Goal: Task Accomplishment & Management: Complete application form

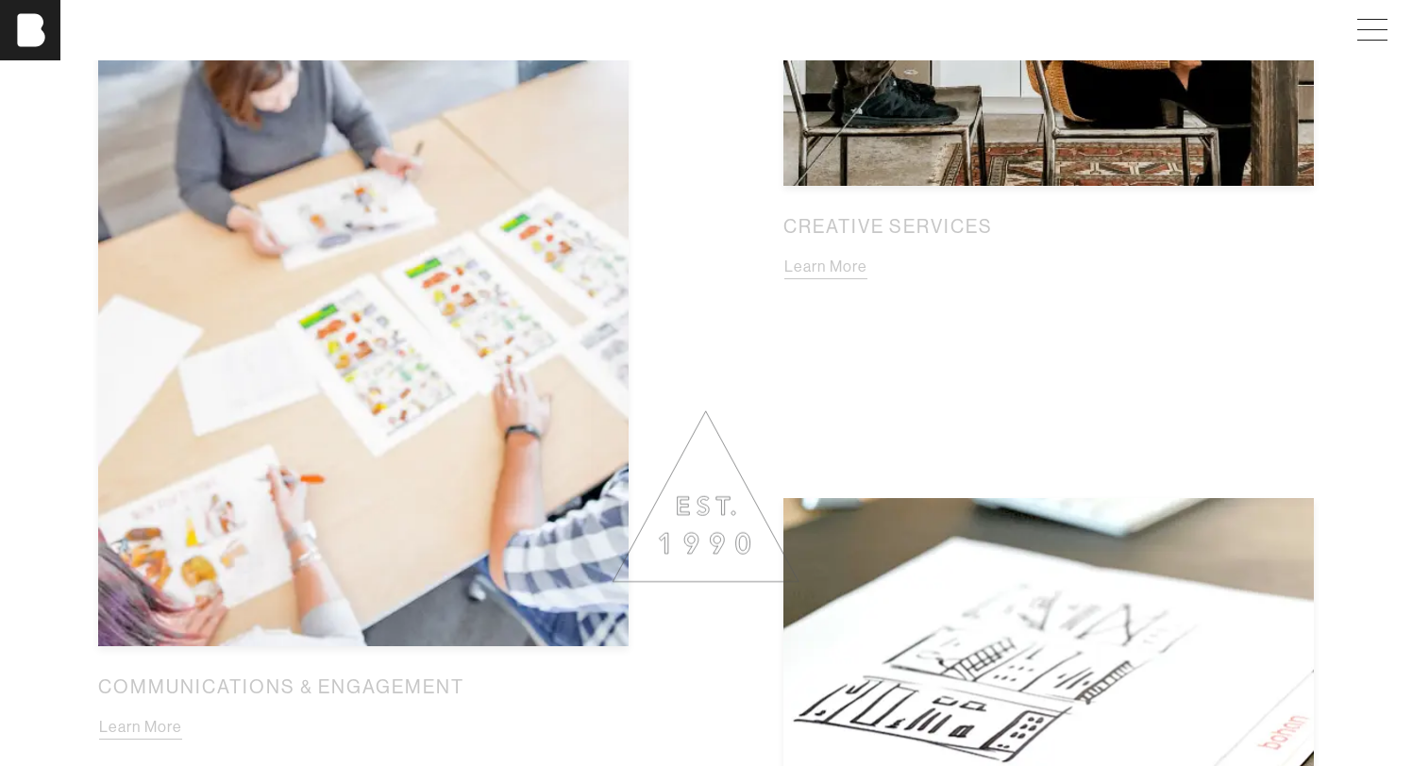
scroll to position [2004, 0]
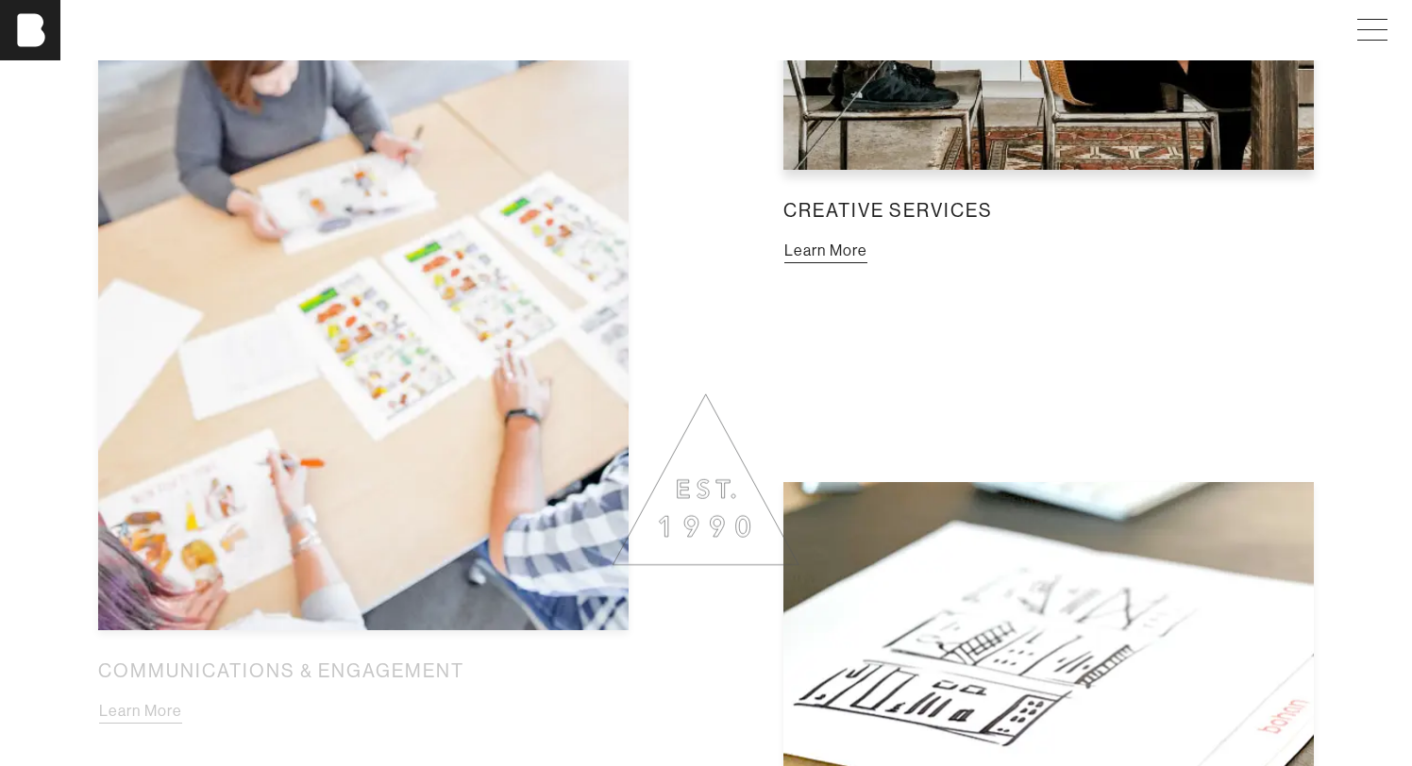
click at [714, 239] on button "Learn More" at bounding box center [825, 251] width 85 height 25
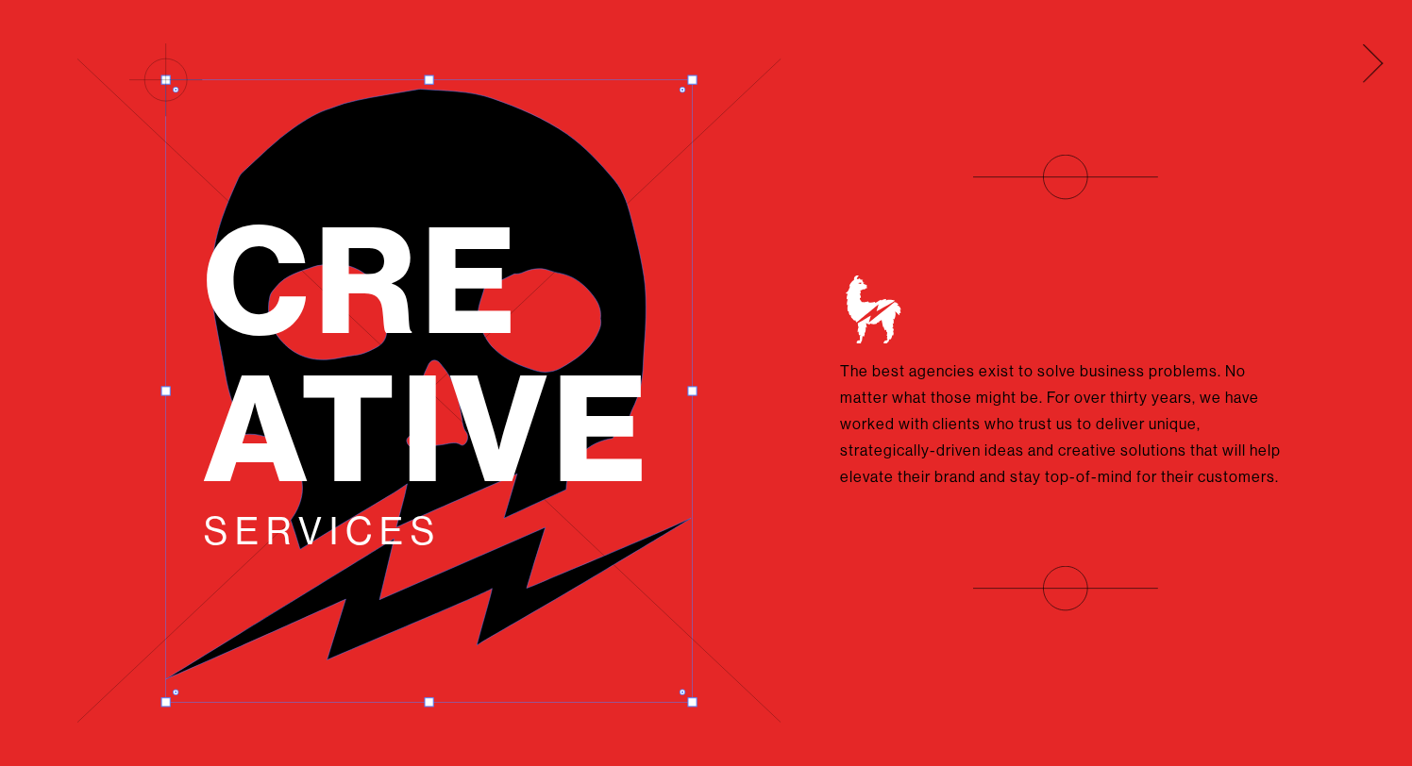
click at [714, 64] on span at bounding box center [1369, 60] width 39 height 30
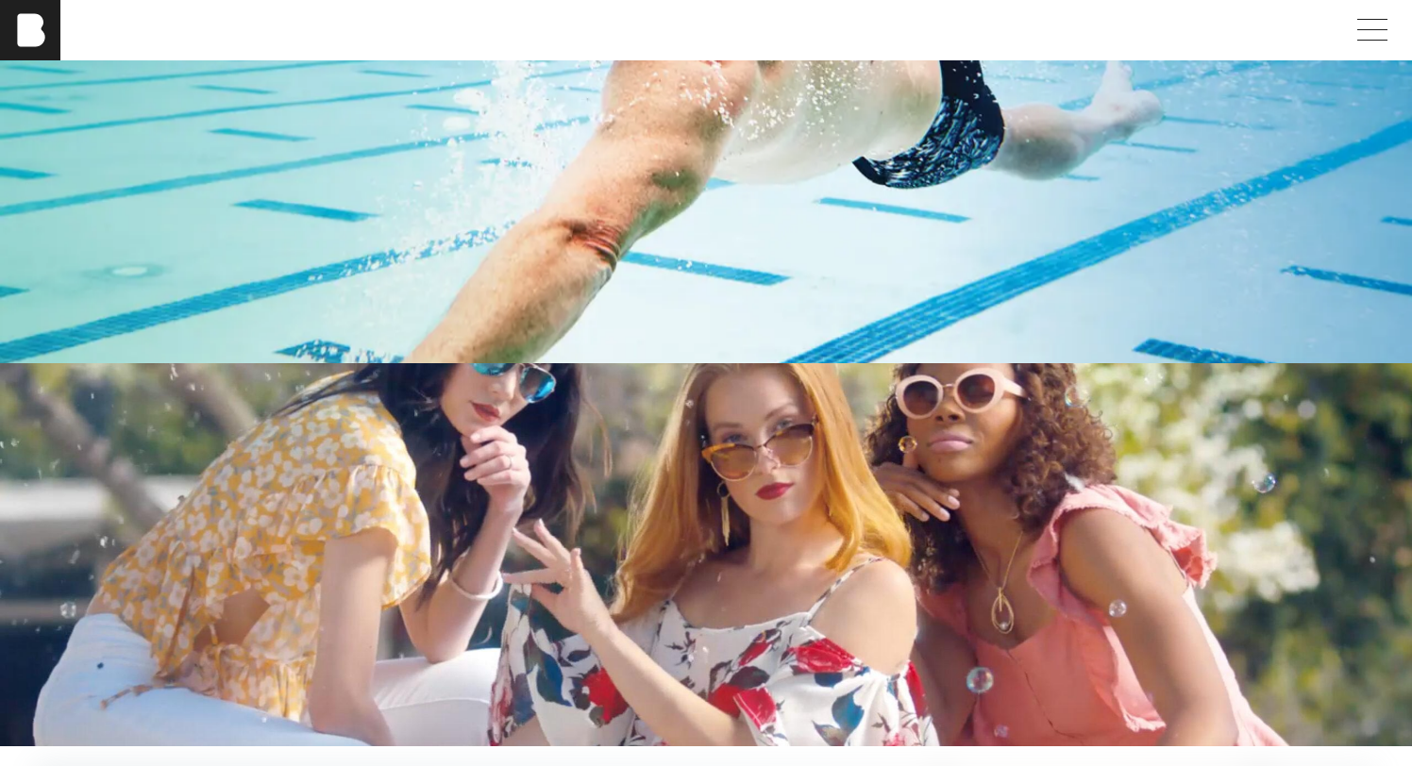
scroll to position [3839, 0]
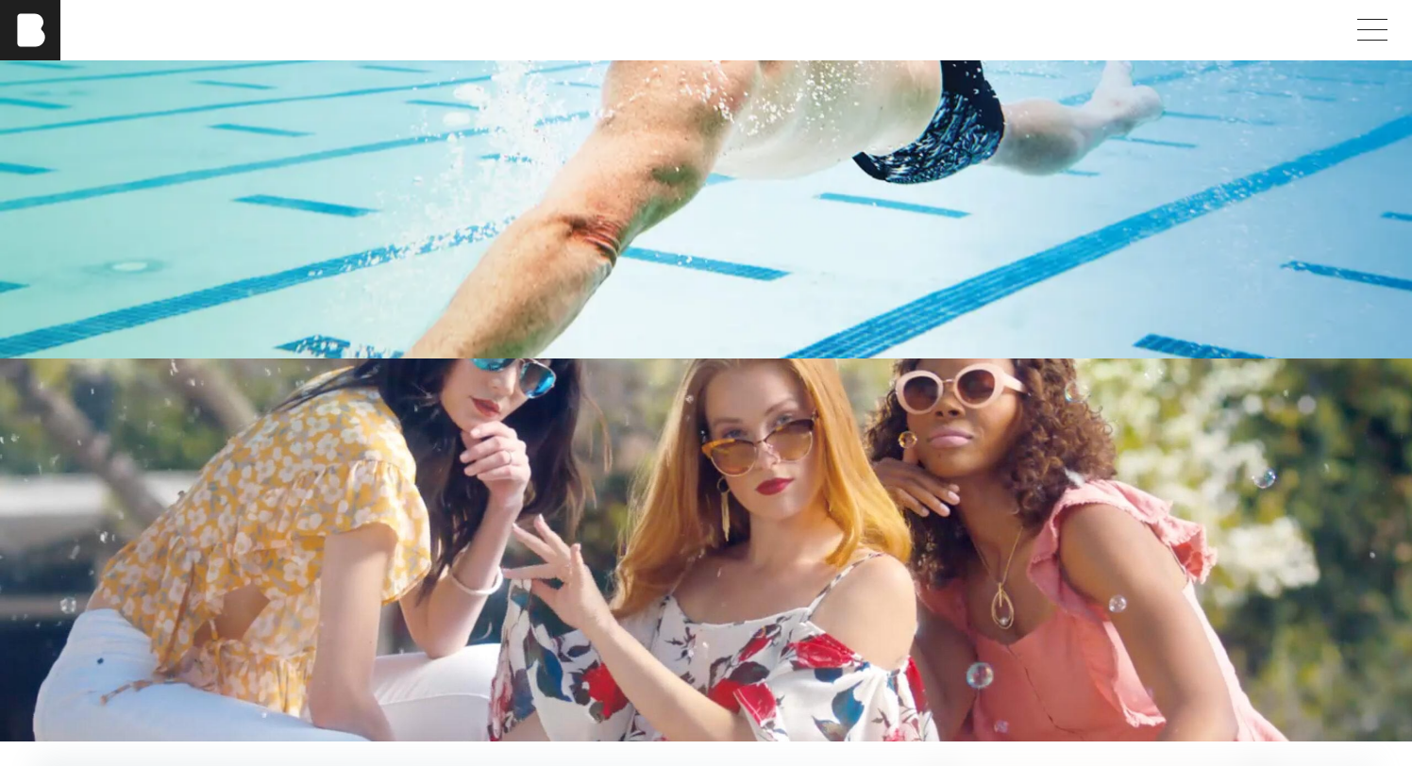
click at [714, 555] on div "Retail" at bounding box center [705, 547] width 1218 height 38
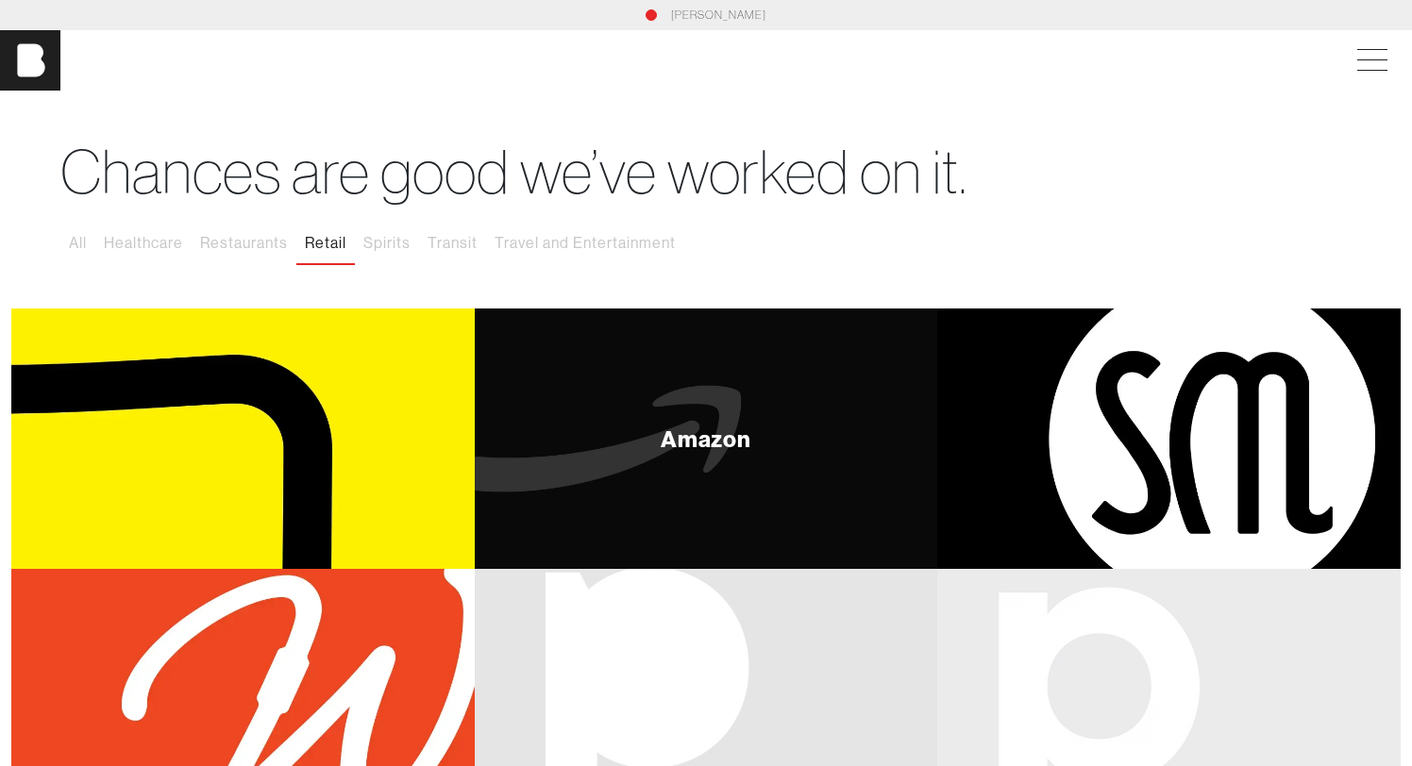
click at [714, 479] on div "Amazon" at bounding box center [706, 439] width 463 height 260
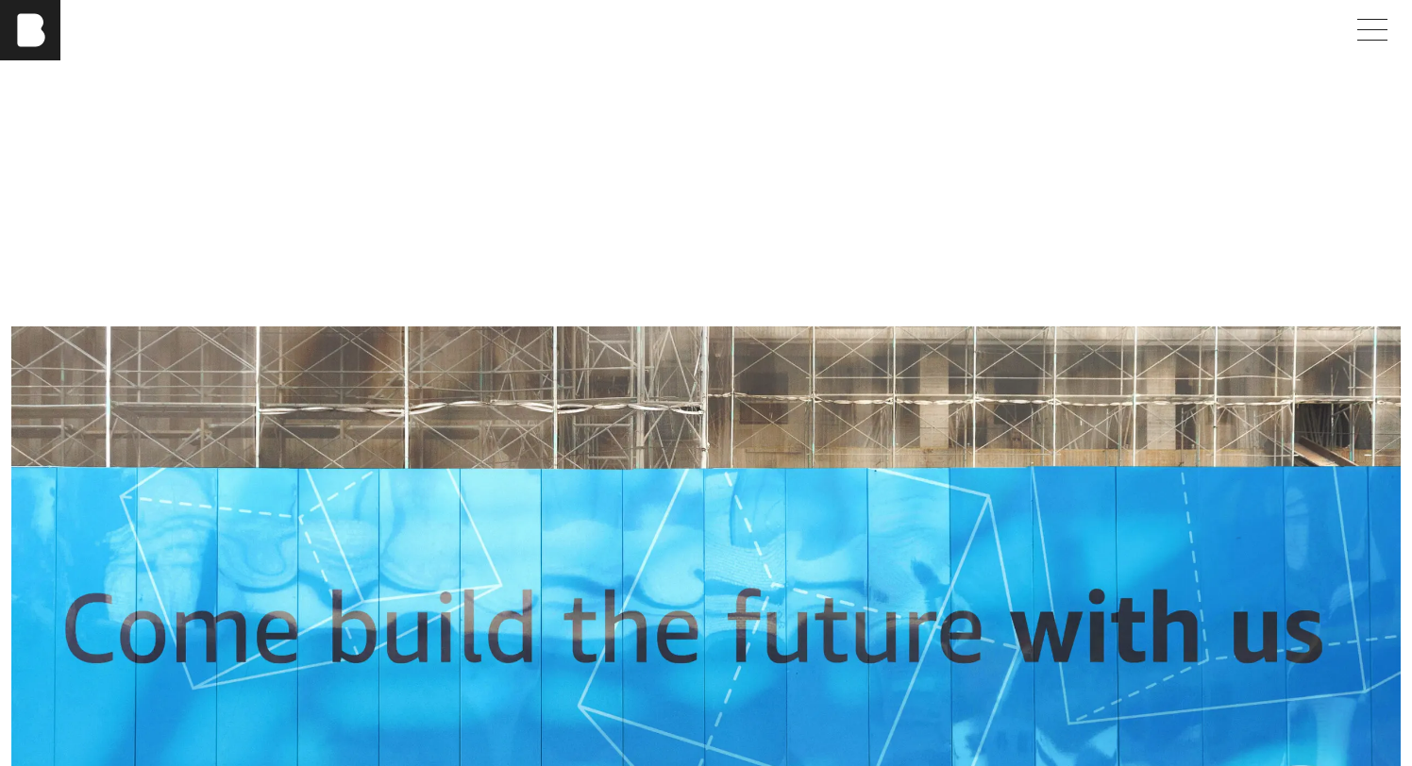
scroll to position [1083, 0]
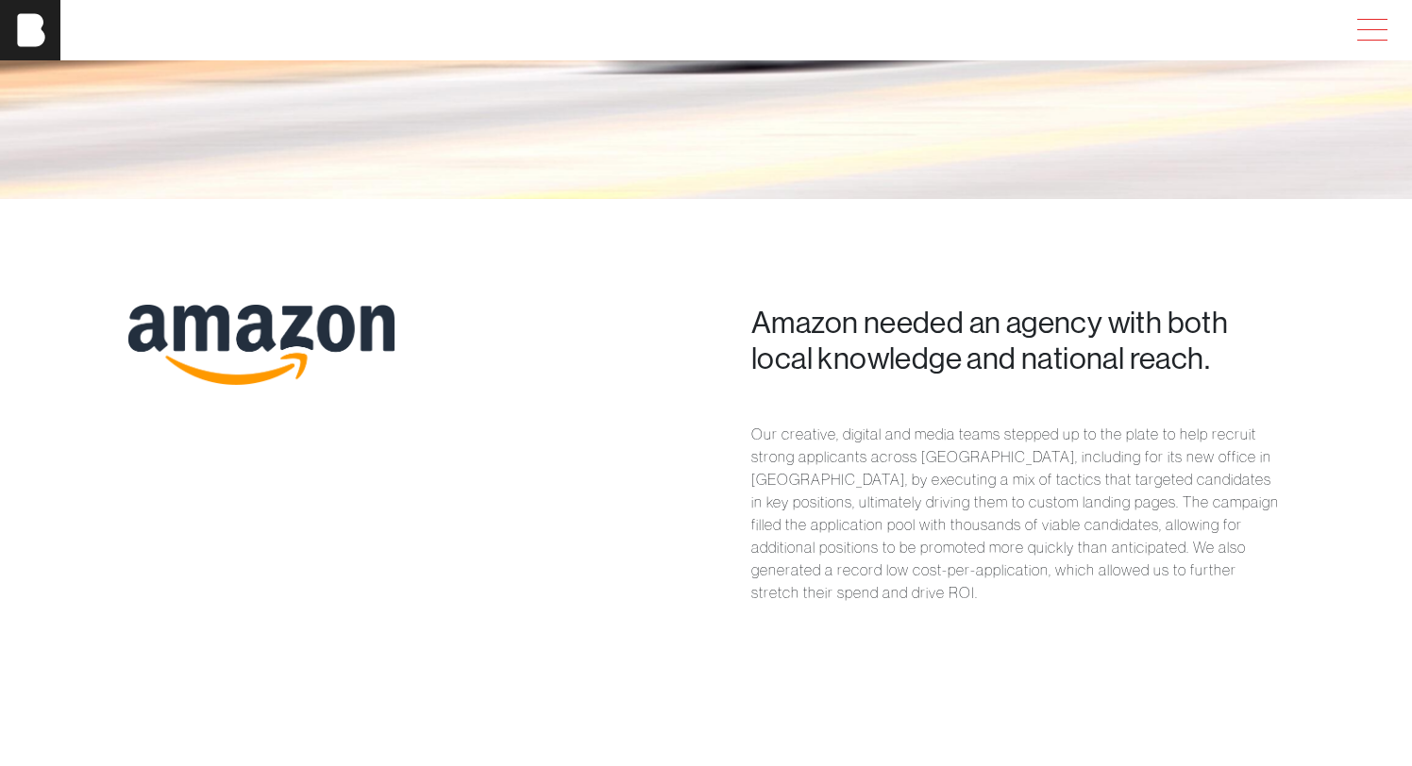
click at [714, 29] on span at bounding box center [1368, 30] width 43 height 34
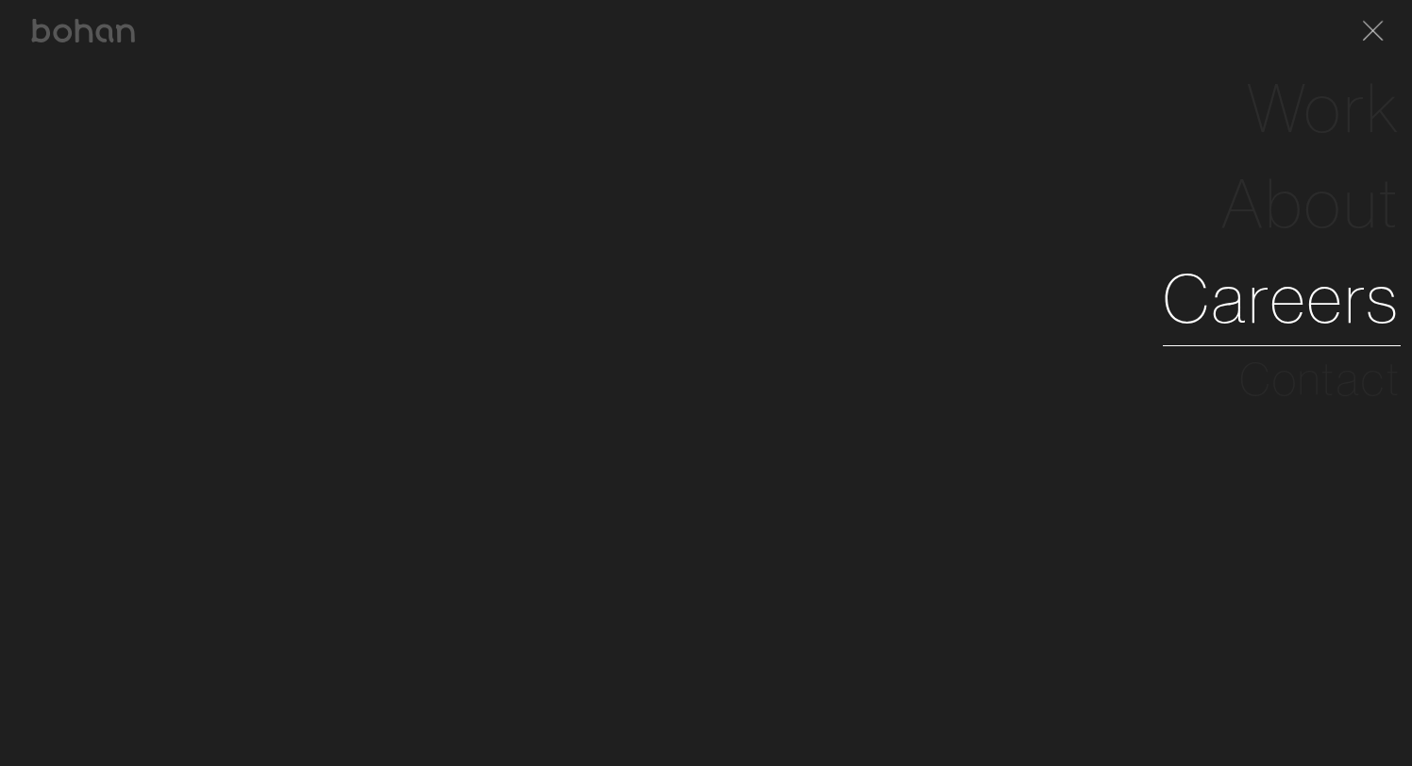
click at [714, 299] on link "Careers" at bounding box center [1282, 298] width 238 height 95
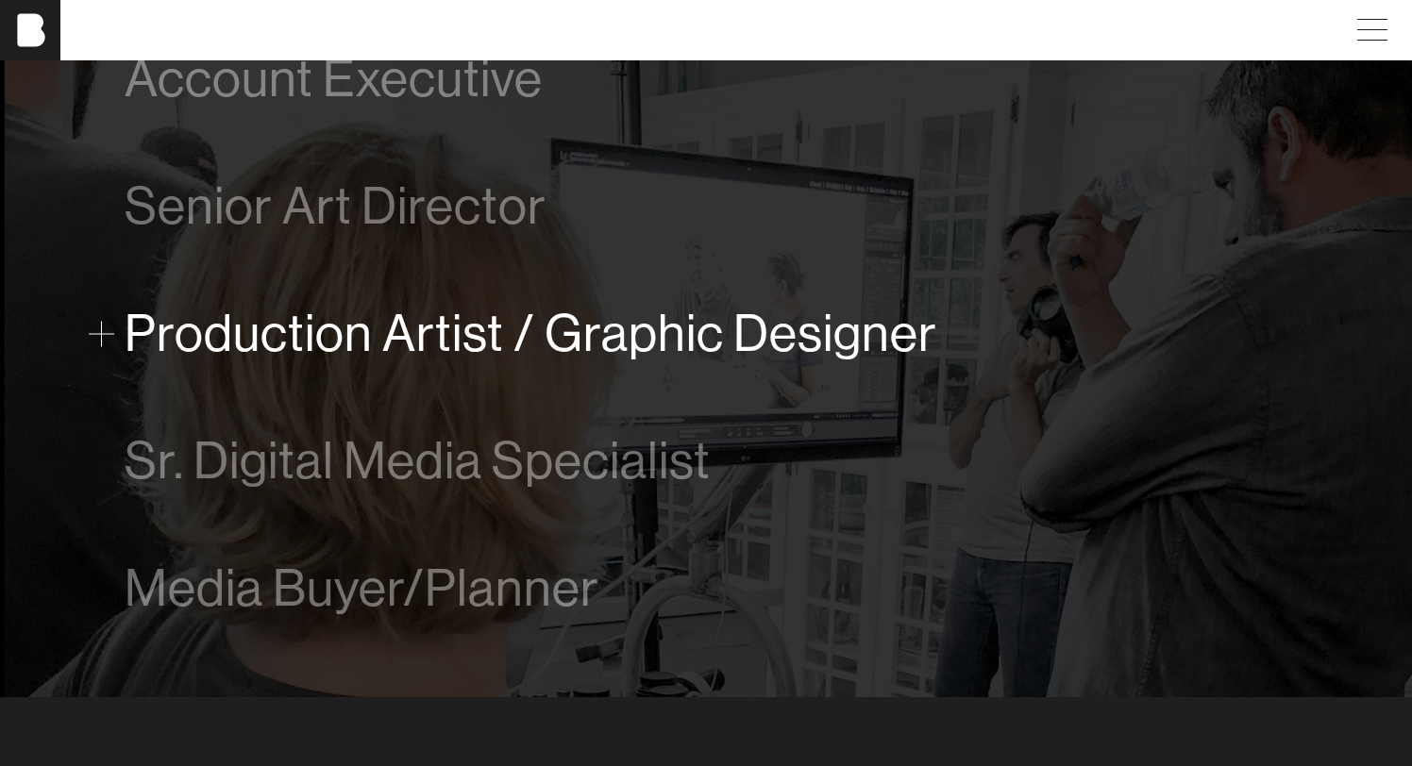
scroll to position [1154, 0]
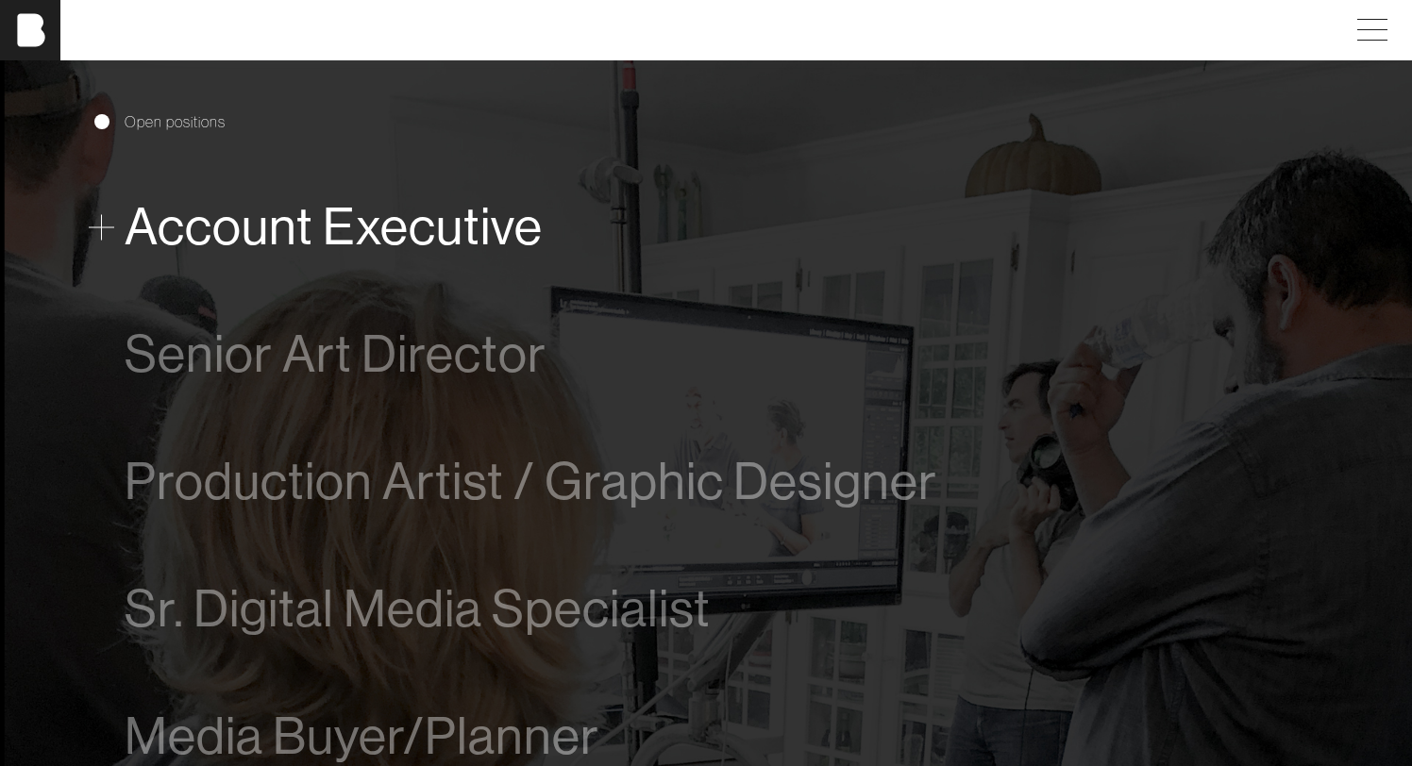
click at [511, 232] on span "Account Executive" at bounding box center [334, 227] width 418 height 58
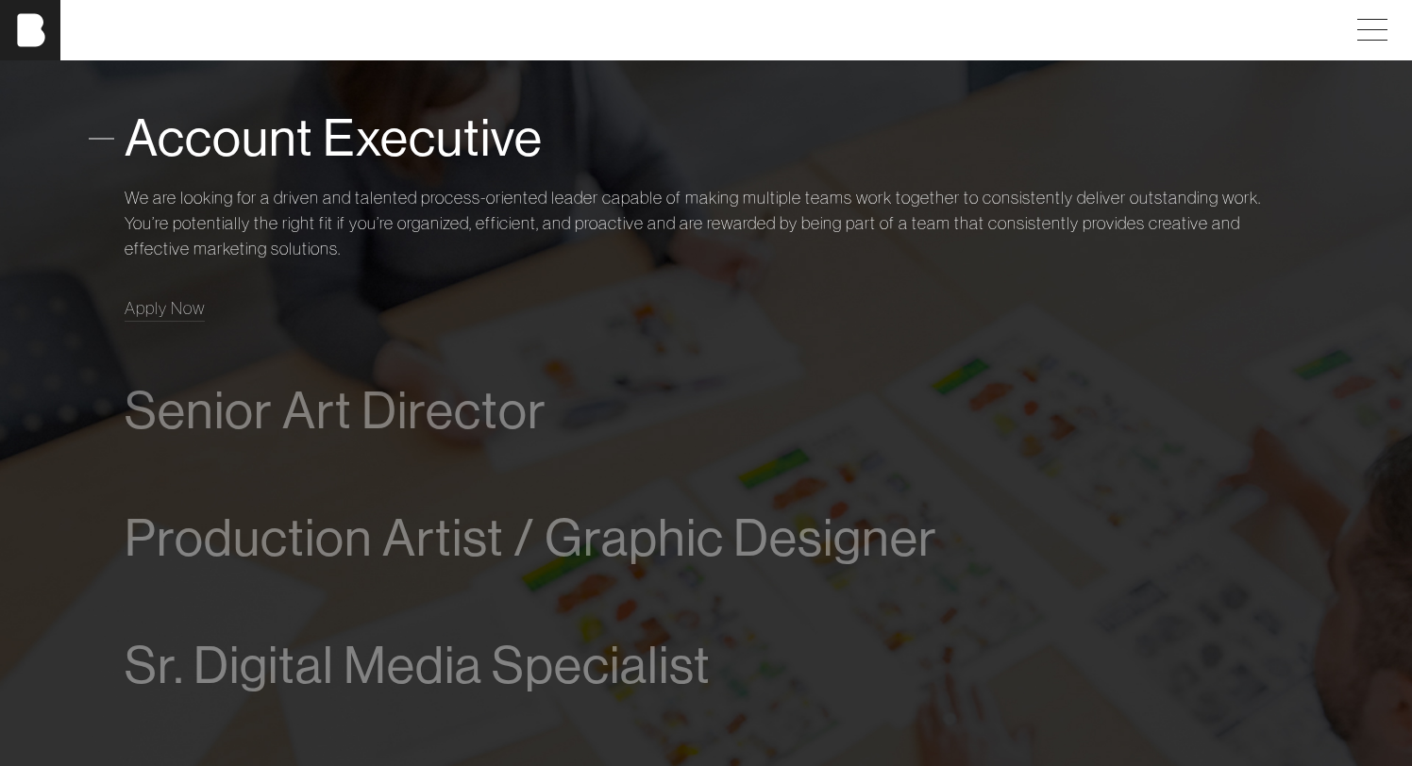
scroll to position [1109, 0]
click at [178, 313] on span "Apply Now" at bounding box center [165, 306] width 80 height 22
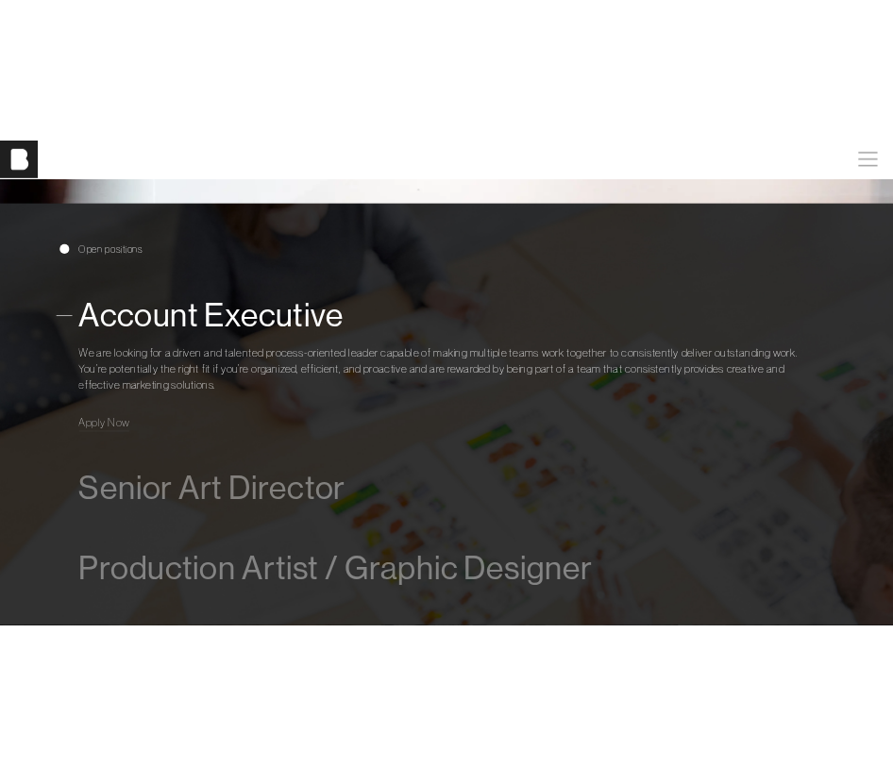
scroll to position [972, 0]
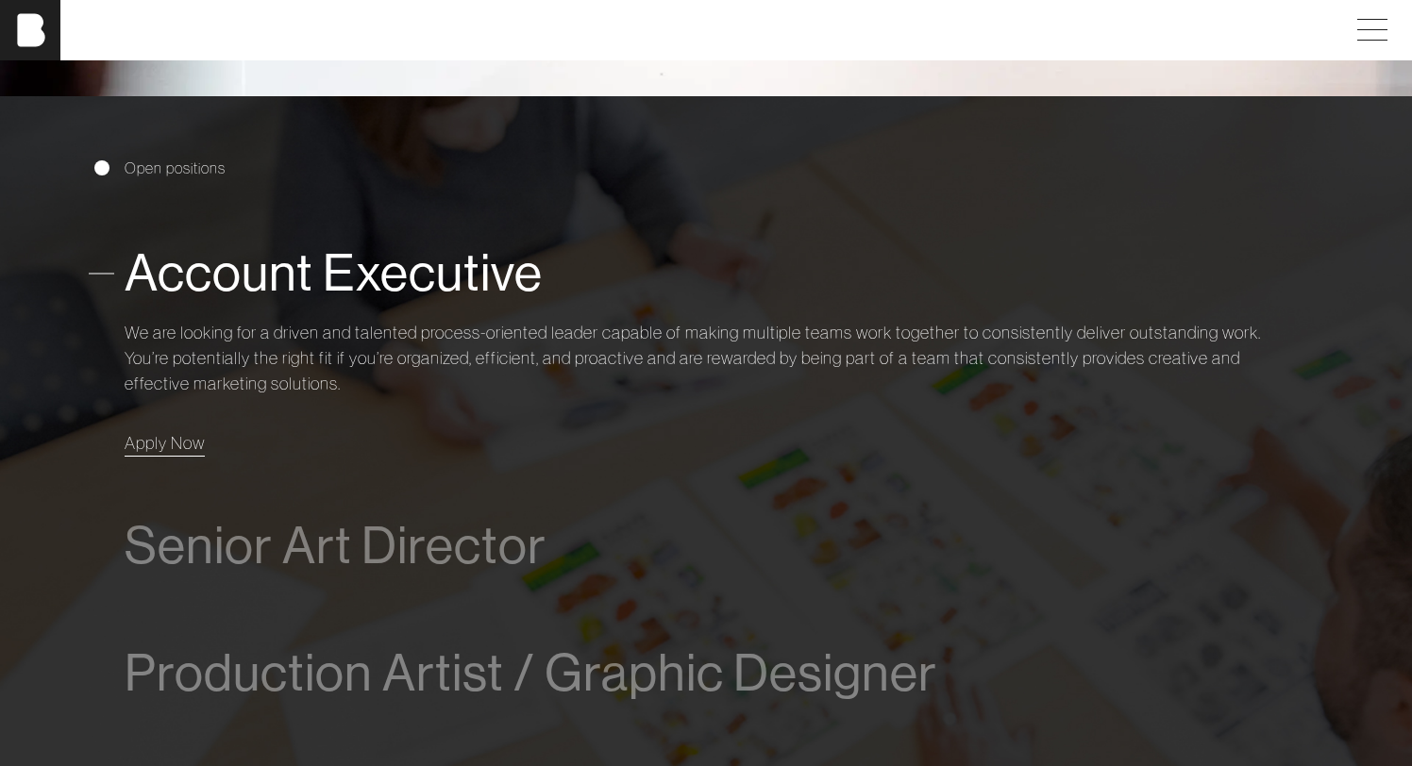
click at [193, 434] on span "Apply Now" at bounding box center [165, 443] width 80 height 22
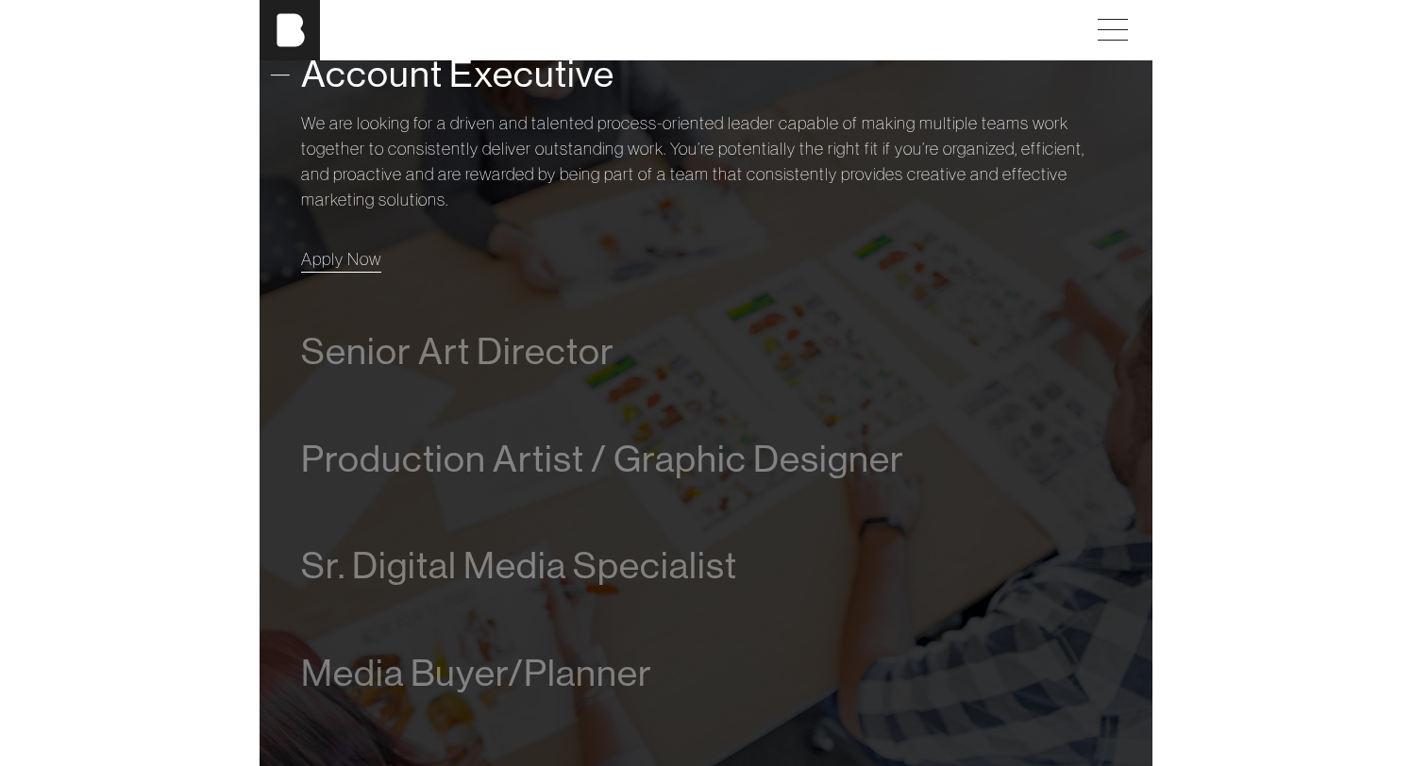
scroll to position [899, 0]
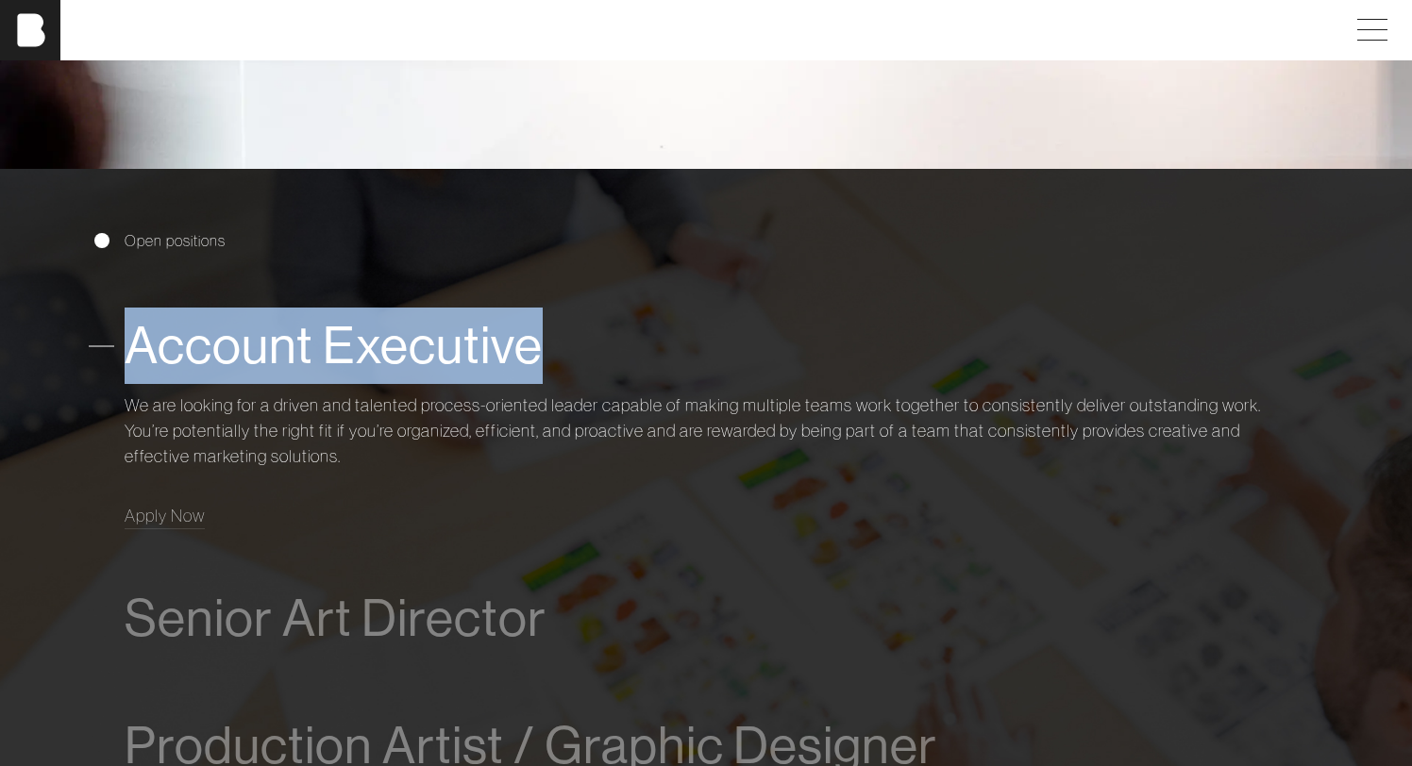
drag, startPoint x: 561, startPoint y: 342, endPoint x: 138, endPoint y: 324, distance: 423.2
click at [138, 325] on div "Account Executive" at bounding box center [706, 346] width 1163 height 76
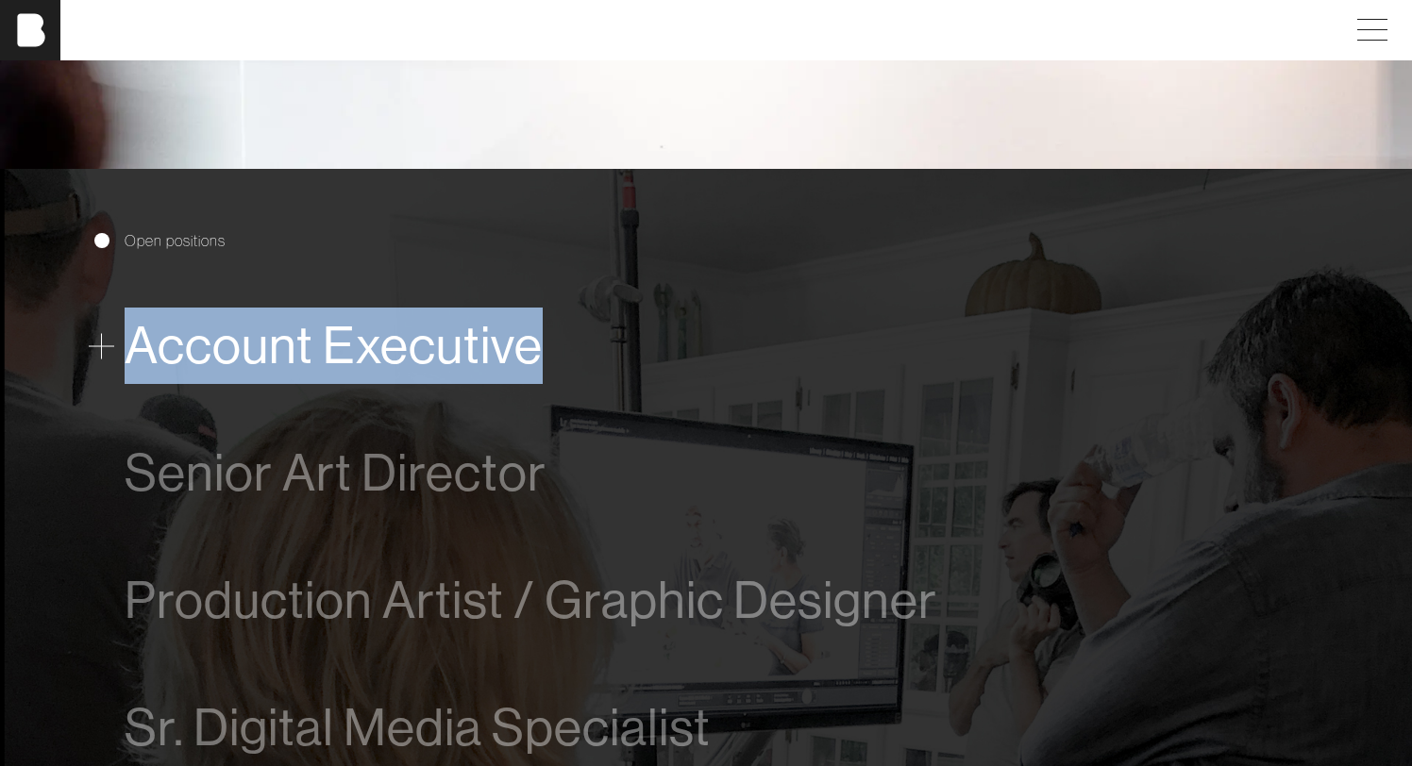
copy span "Account Executive"
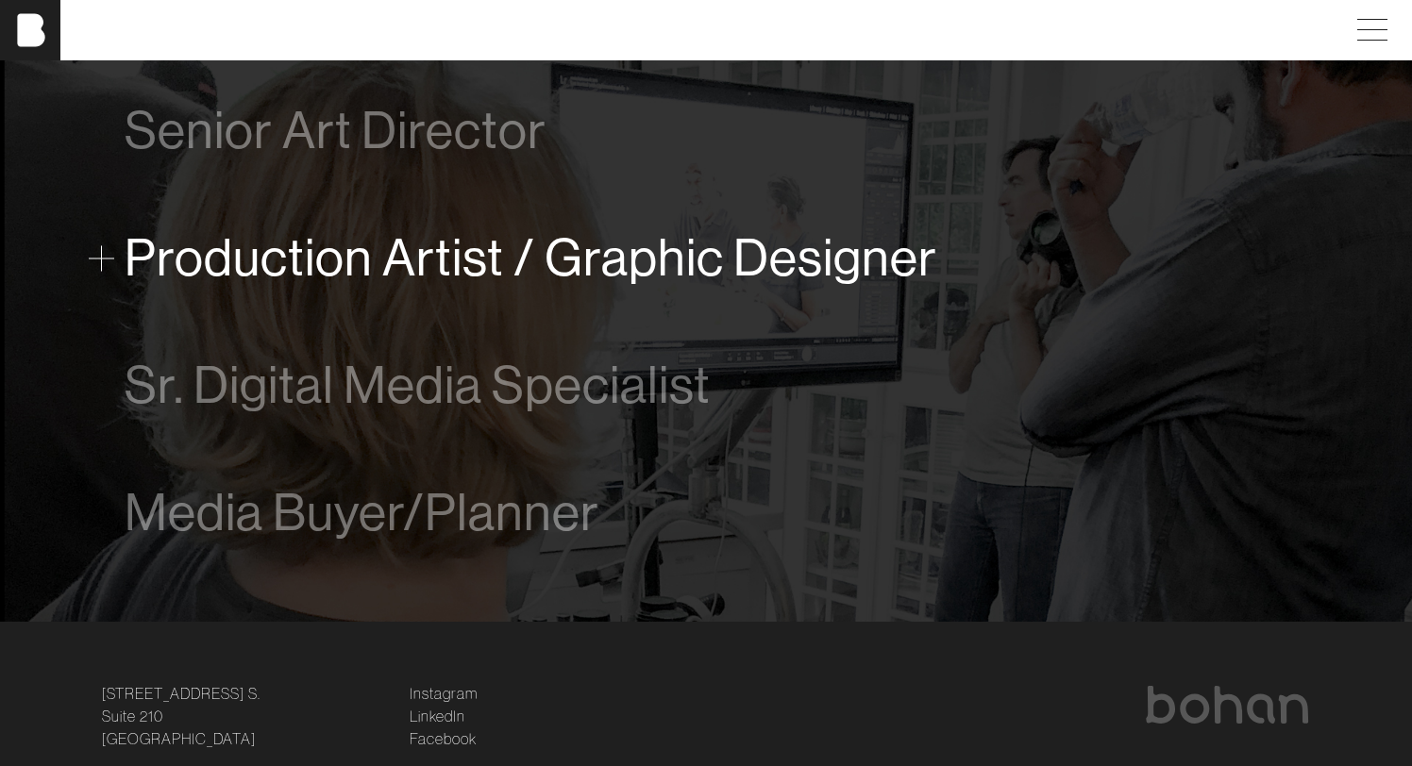
scroll to position [1243, 0]
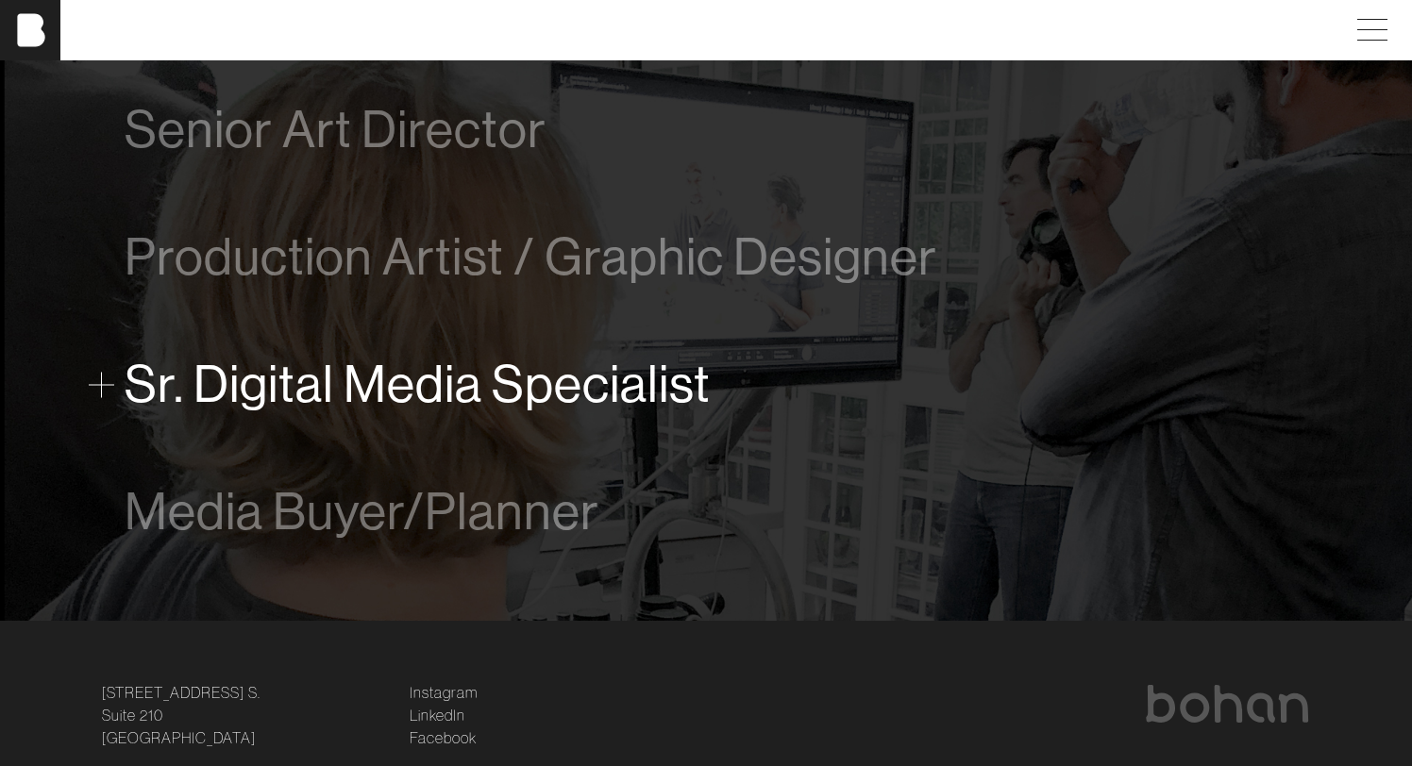
click at [596, 378] on span "Sr. Digital Media Specialist" at bounding box center [418, 385] width 586 height 58
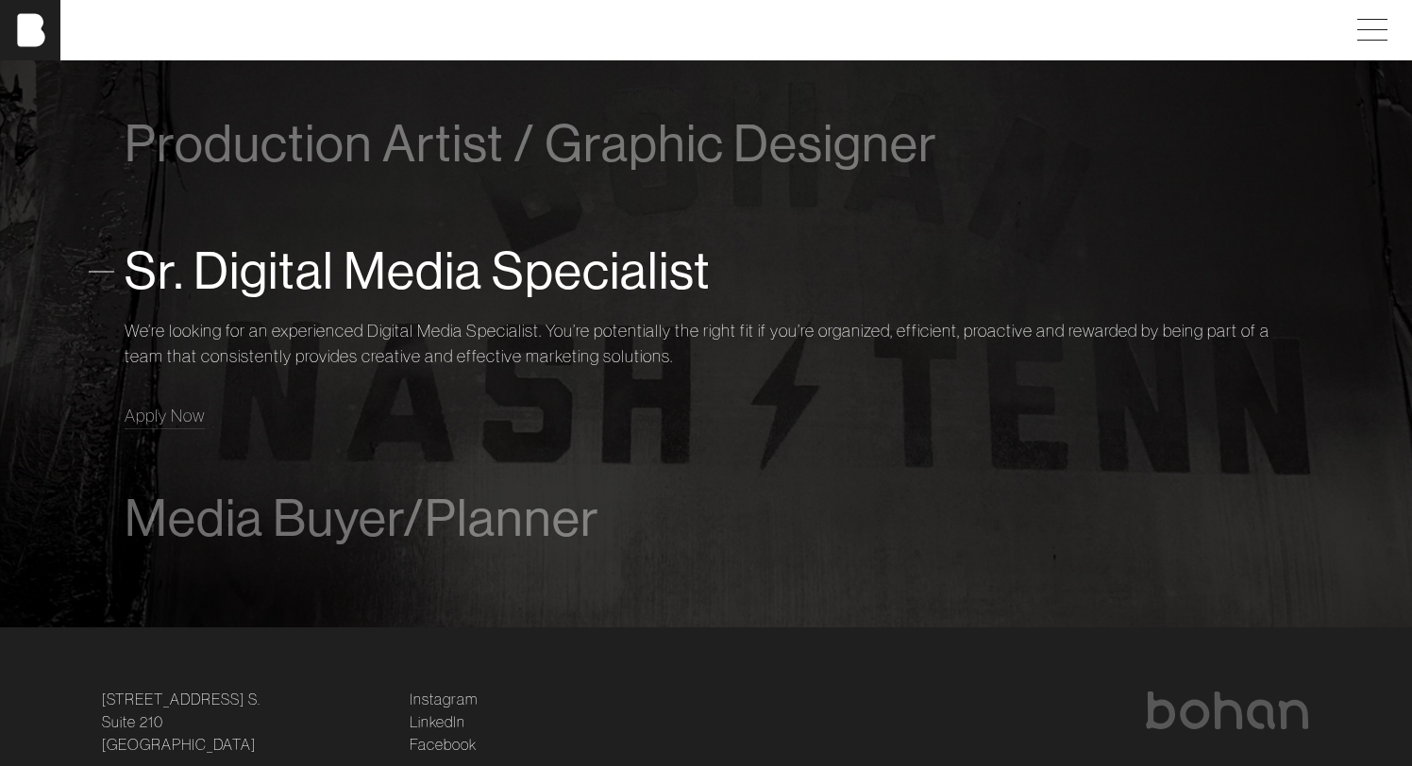
scroll to position [1404, 0]
